Goal: Task Accomplishment & Management: Manage account settings

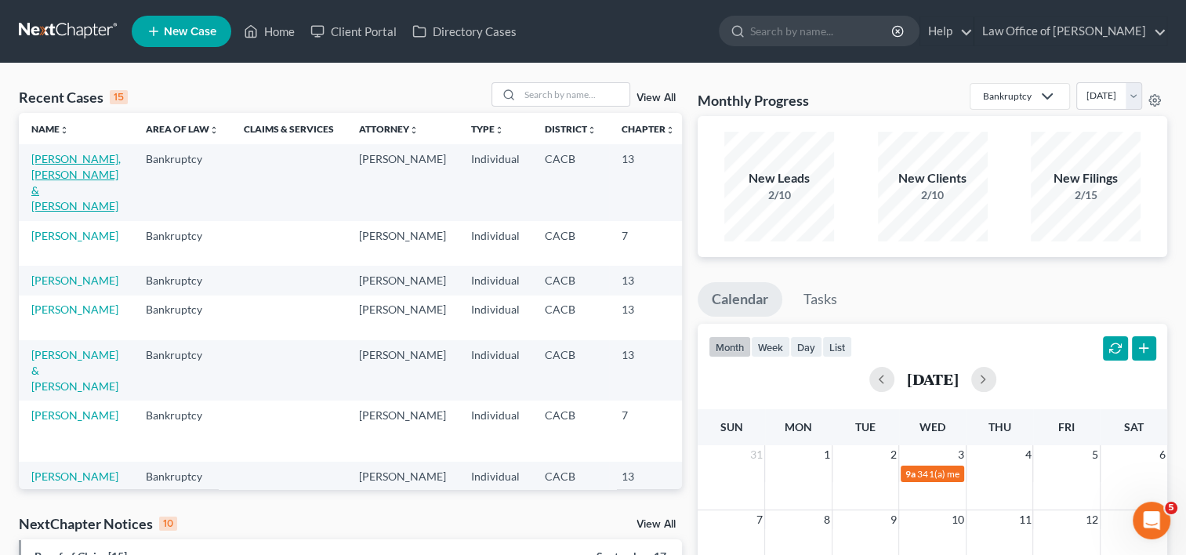
click at [56, 179] on link "[PERSON_NAME], [PERSON_NAME] & [PERSON_NAME]" at bounding box center [75, 182] width 89 height 60
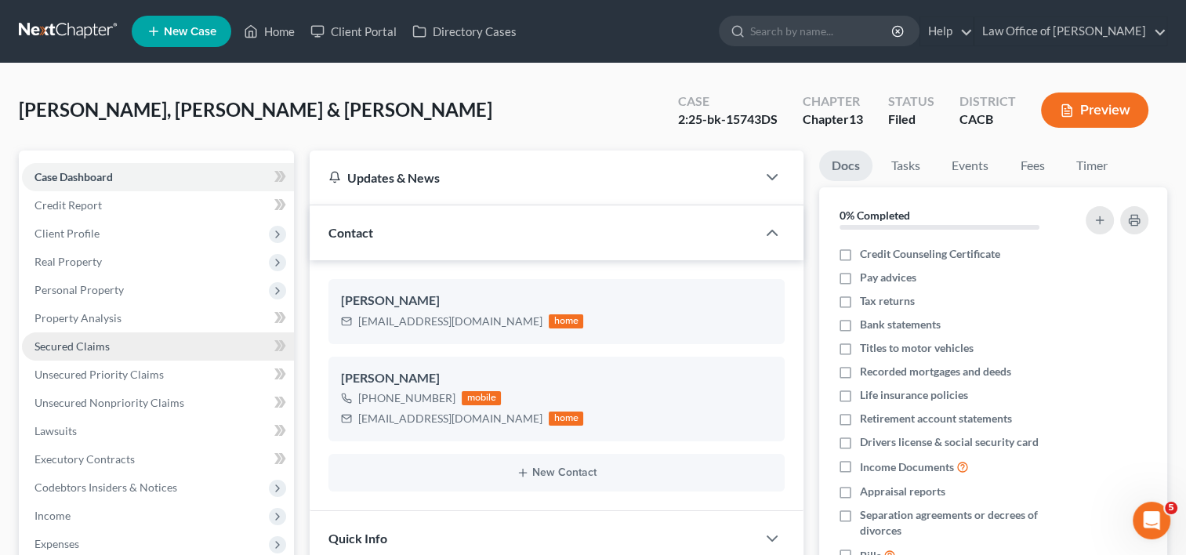
click at [85, 345] on span "Secured Claims" at bounding box center [71, 345] width 75 height 13
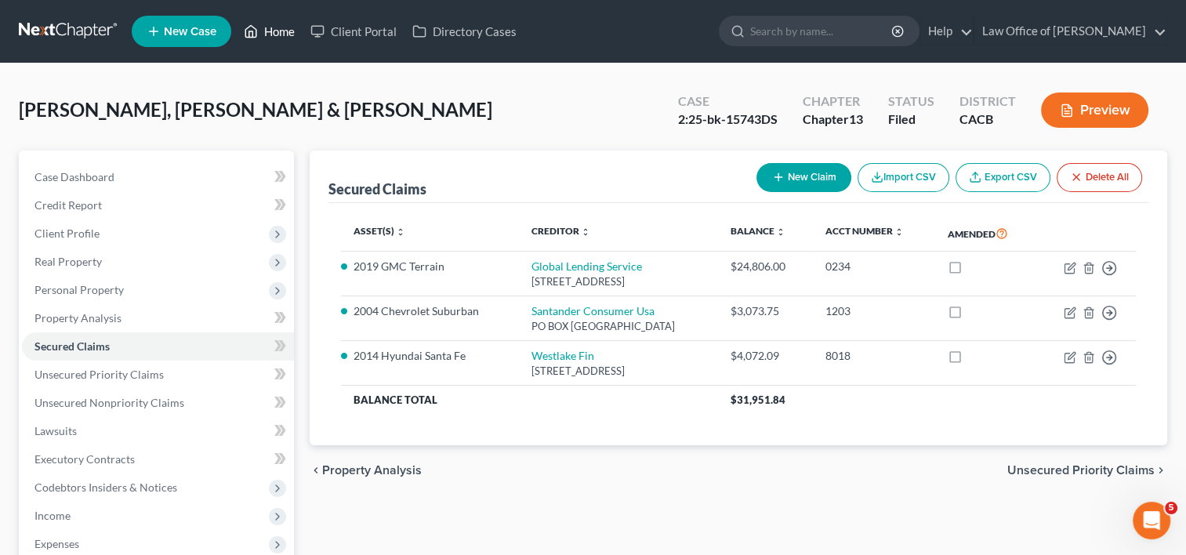
click at [276, 34] on link "Home" at bounding box center [269, 31] width 67 height 28
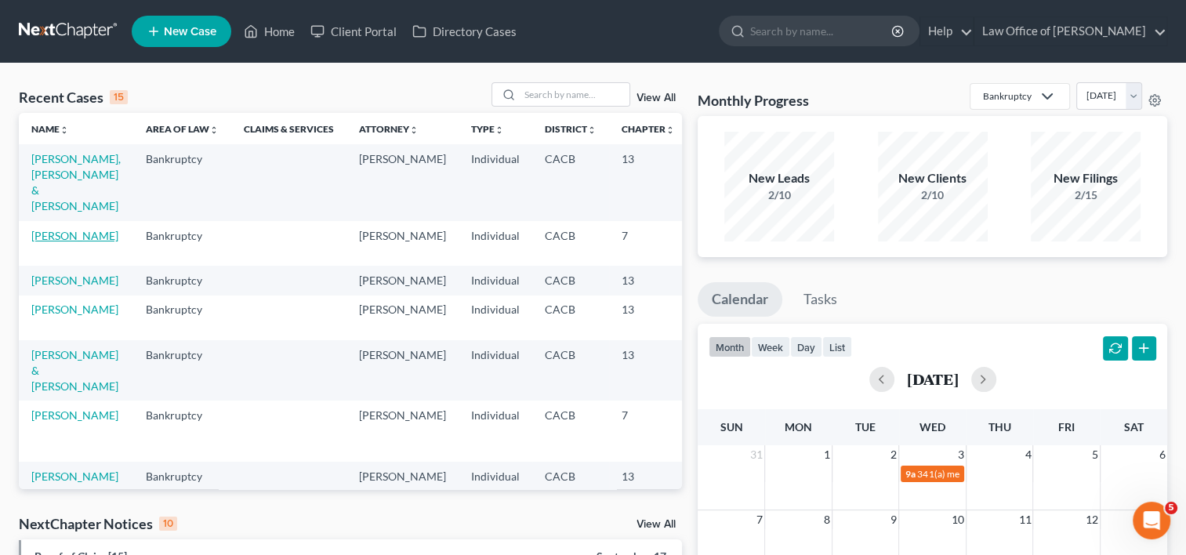
click at [50, 242] on link "[PERSON_NAME]" at bounding box center [74, 235] width 87 height 13
